Goal: Task Accomplishment & Management: Manage account settings

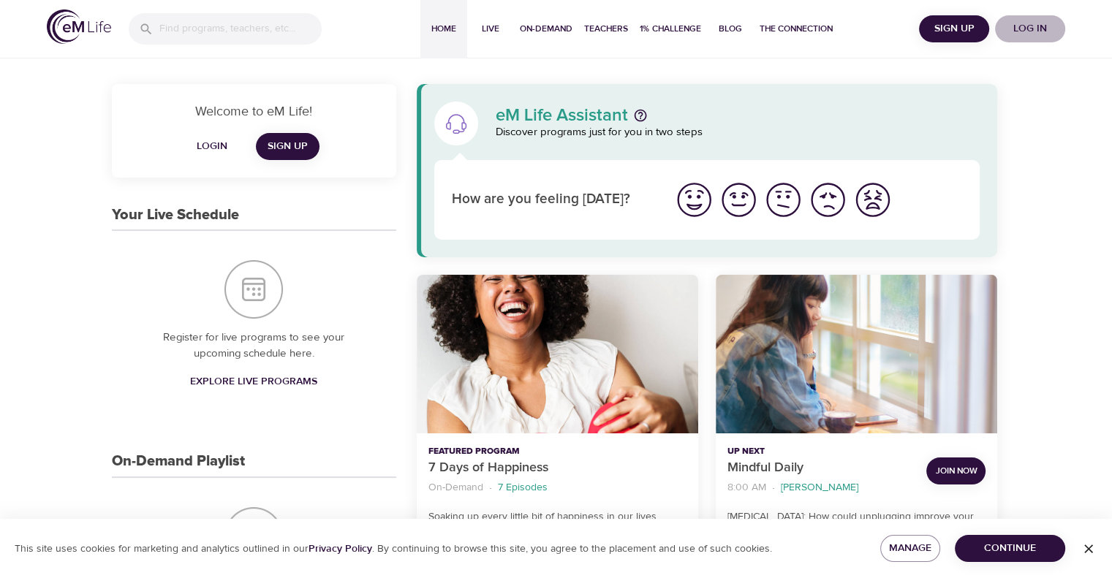
click at [1024, 20] on span "Log in" at bounding box center [1030, 29] width 58 height 18
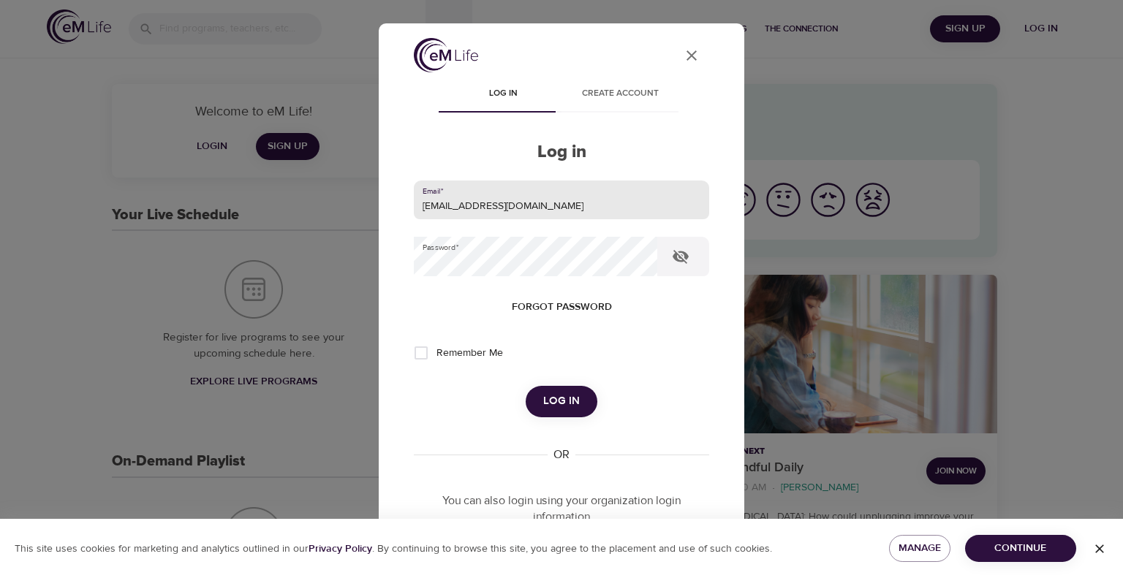
drag, startPoint x: 532, startPoint y: 207, endPoint x: 281, endPoint y: 205, distance: 250.7
click at [281, 205] on div "User Profile Log in Create account Log in Email   * leclercs@aetna.com Password…" at bounding box center [561, 289] width 1123 height 578
type input "whispersll@cox.net"
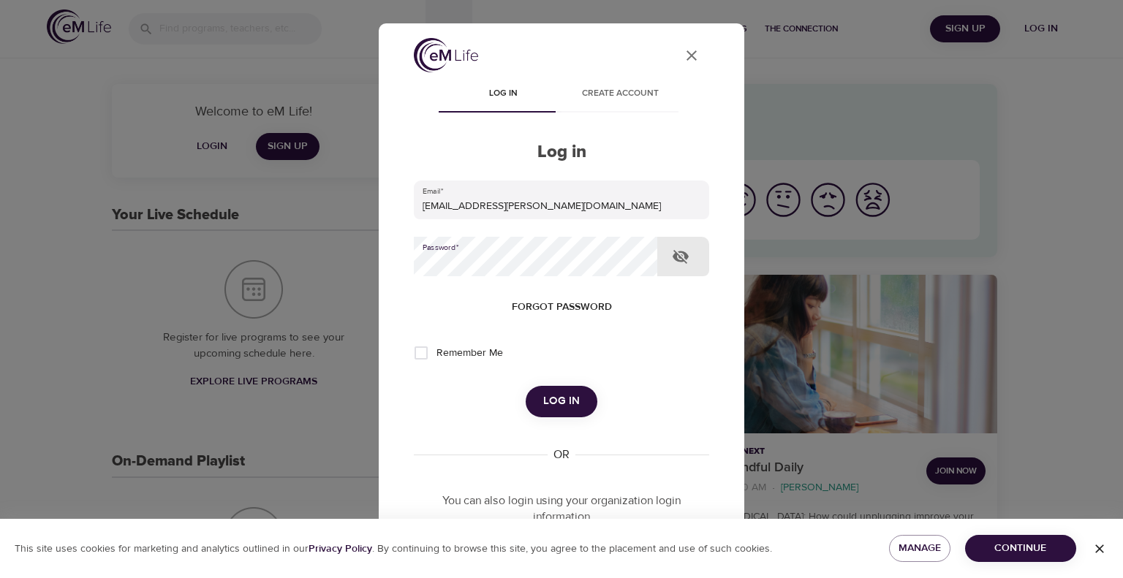
click at [295, 254] on div "User Profile Log in Create account Log in Email   * whispersll@cox.net Password…" at bounding box center [561, 289] width 1123 height 578
click at [525, 386] on button "Log in" at bounding box center [561, 401] width 72 height 31
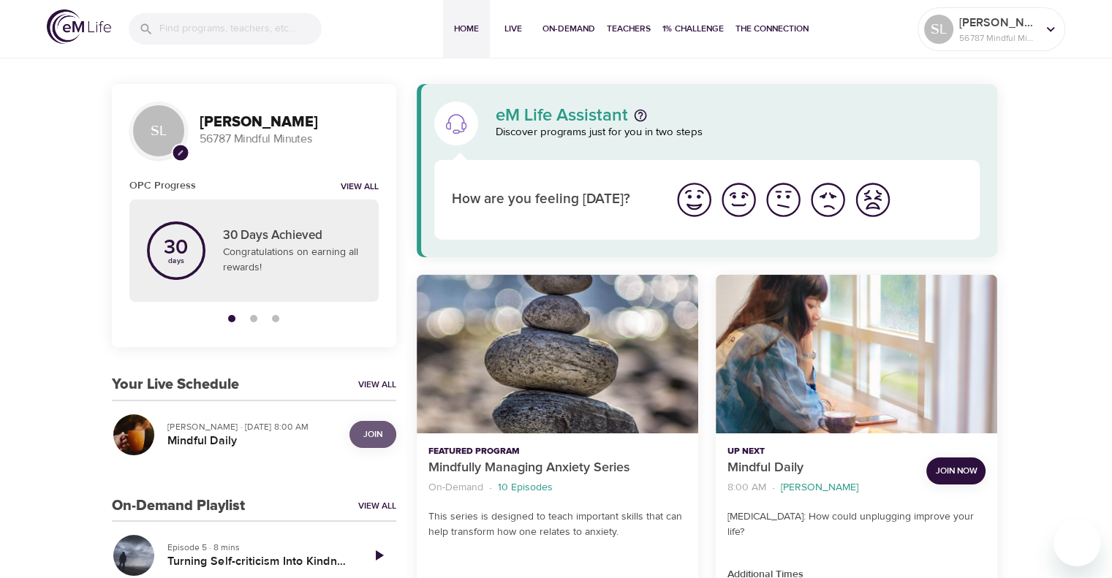
click at [371, 430] on span "Join" at bounding box center [372, 434] width 19 height 15
